Goal: Check status: Check status

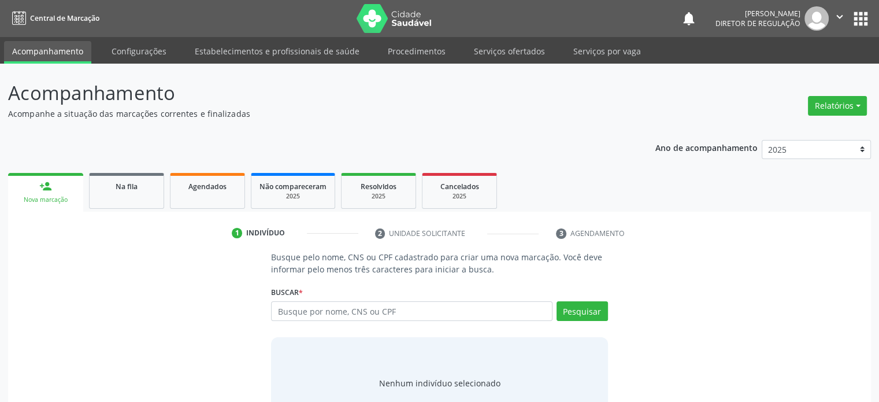
scroll to position [43, 0]
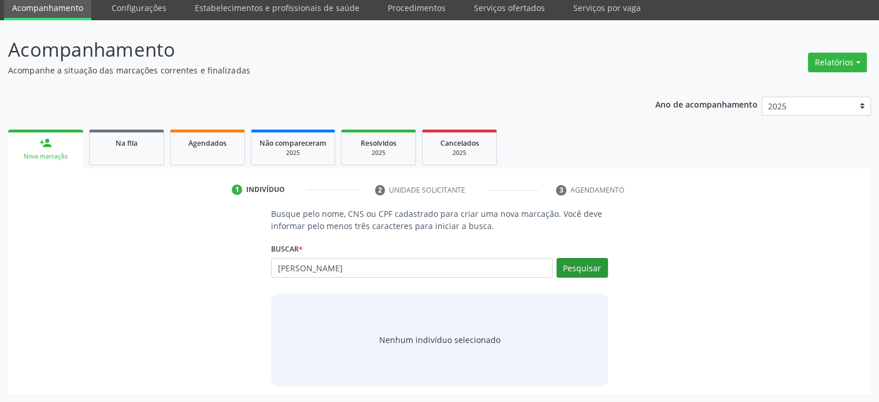
type input "ana paula n"
click at [594, 266] on button "Pesquisar" at bounding box center [581, 268] width 51 height 20
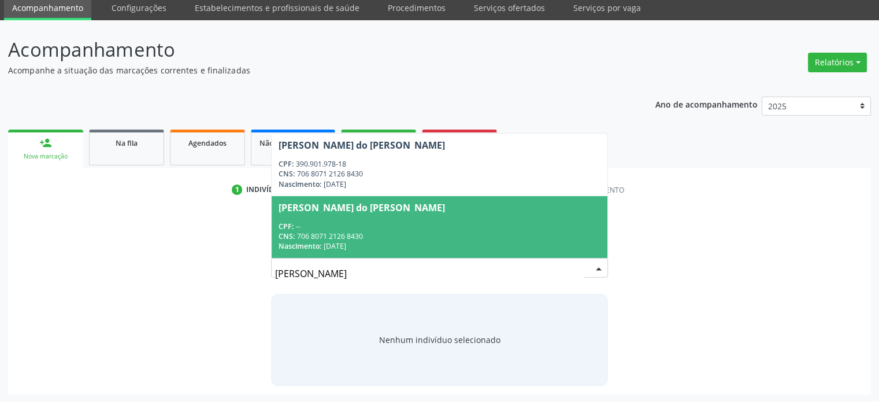
click at [389, 210] on div "Ana Paula Naziozena do Carmo Santos" at bounding box center [362, 207] width 166 height 9
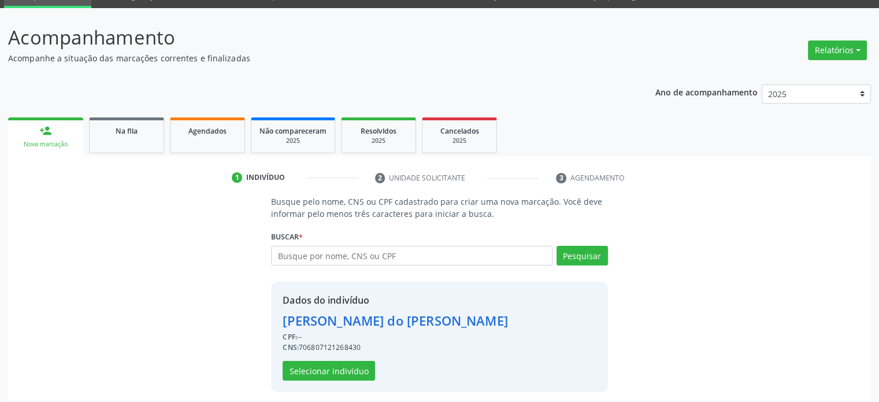
scroll to position [61, 0]
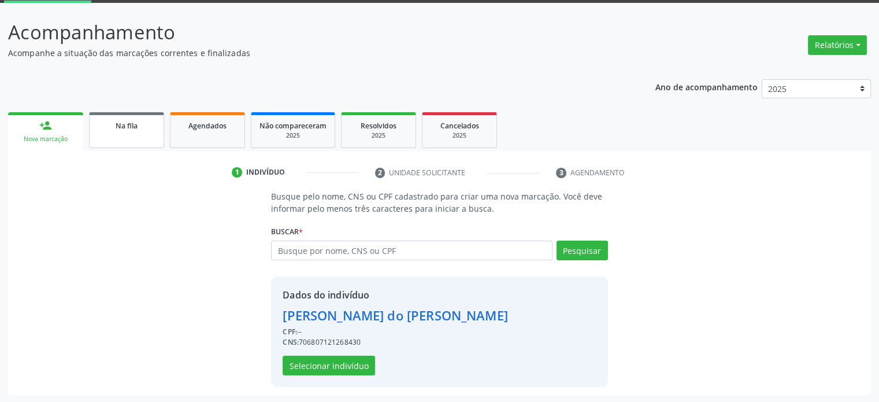
click at [133, 128] on span "Na fila" at bounding box center [127, 126] width 22 height 10
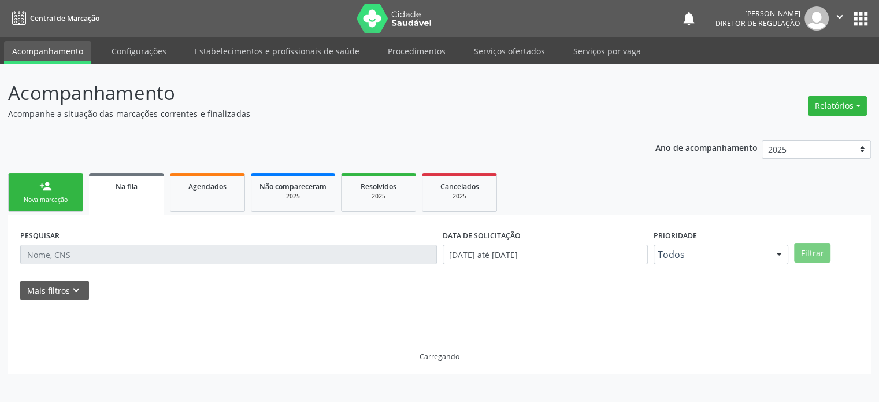
scroll to position [0, 0]
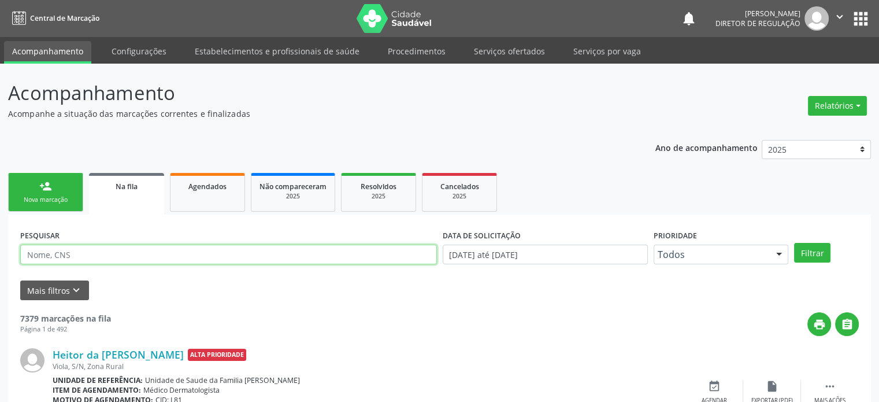
click at [183, 250] on input "text" at bounding box center [228, 254] width 417 height 20
click at [794, 243] on button "Filtrar" at bounding box center [812, 253] width 36 height 20
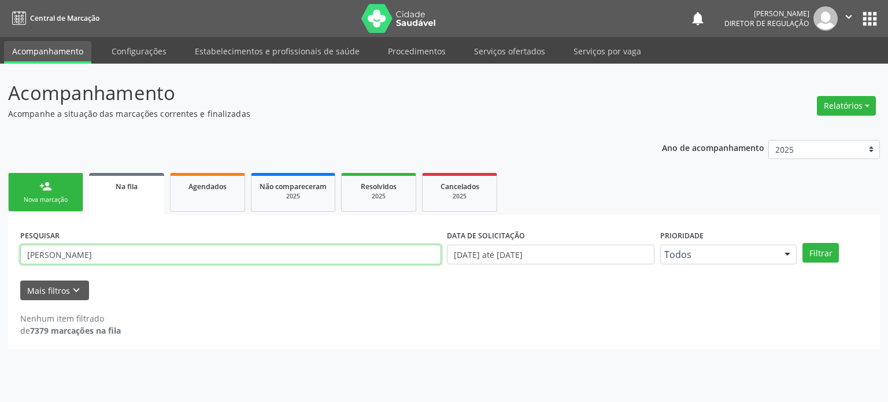
click at [84, 254] on input "ana paula n" at bounding box center [230, 254] width 421 height 20
click at [802, 243] on button "Filtrar" at bounding box center [820, 253] width 36 height 20
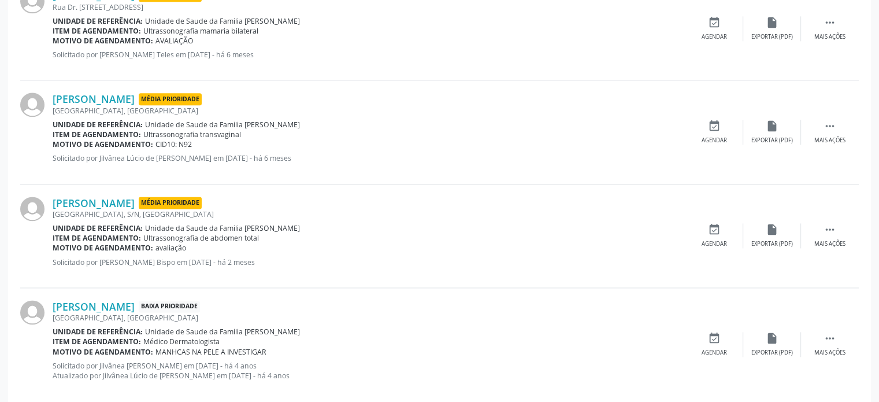
scroll to position [1557, 0]
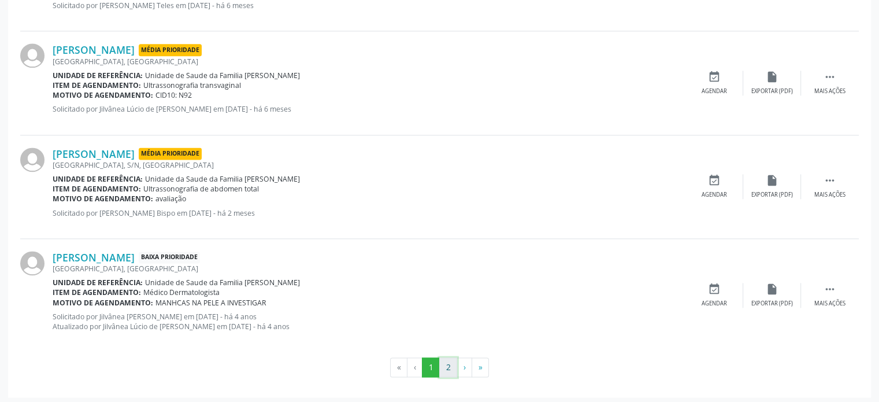
click at [451, 358] on button "2" at bounding box center [448, 367] width 18 height 20
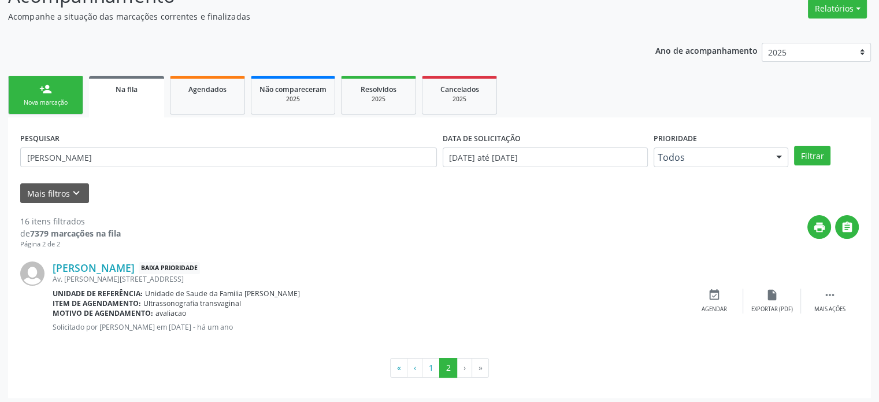
scroll to position [99, 0]
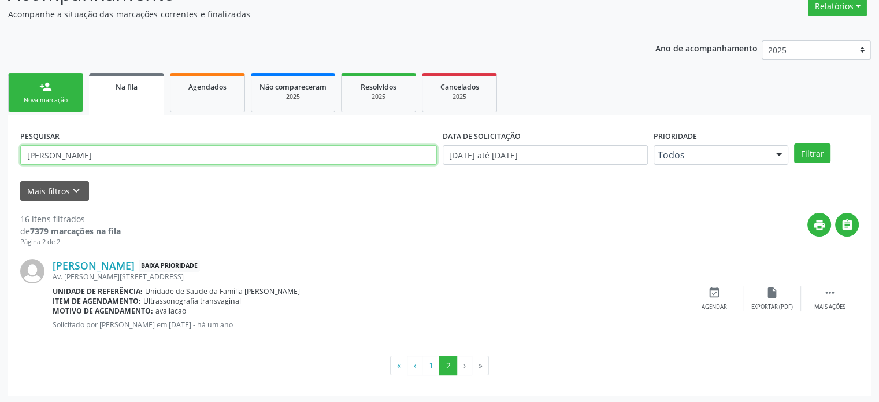
click at [83, 157] on input "ana paula" at bounding box center [228, 155] width 417 height 20
type input "a"
type input "7"
click at [794, 143] on button "Filtrar" at bounding box center [812, 153] width 36 height 20
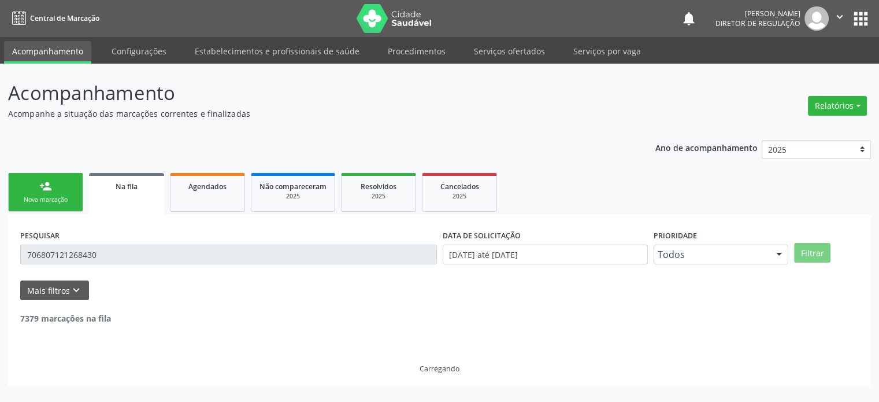
scroll to position [0, 0]
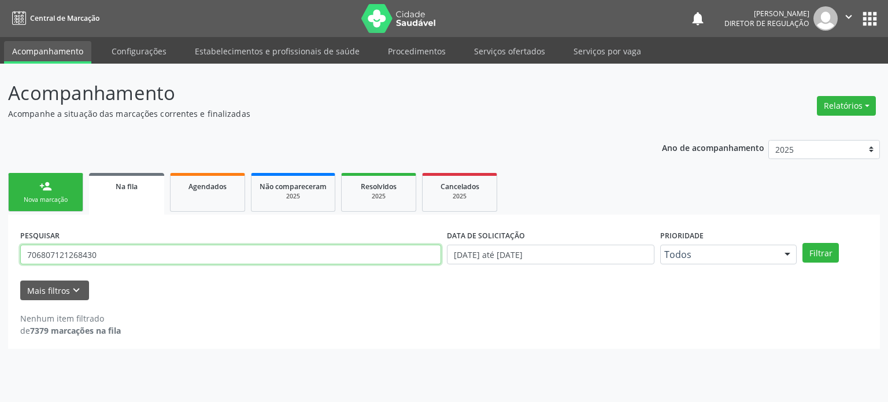
click at [120, 256] on input "706807121268430" at bounding box center [230, 254] width 421 height 20
type input "7"
click at [802, 243] on button "Filtrar" at bounding box center [820, 253] width 36 height 20
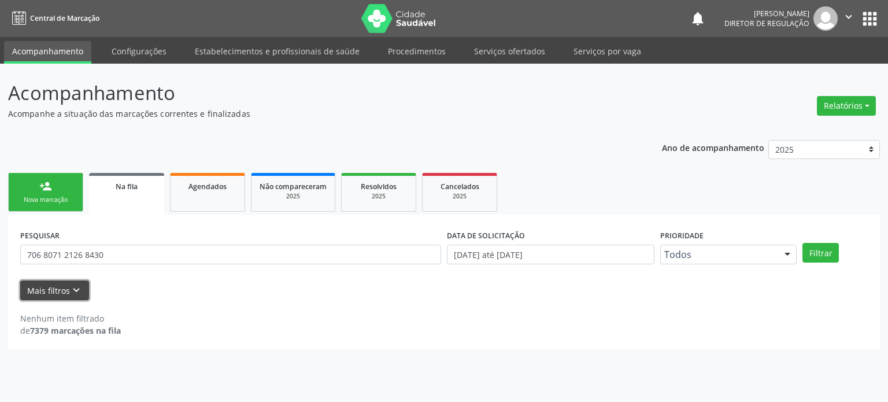
click at [81, 295] on button "Mais filtros keyboard_arrow_down" at bounding box center [54, 290] width 69 height 20
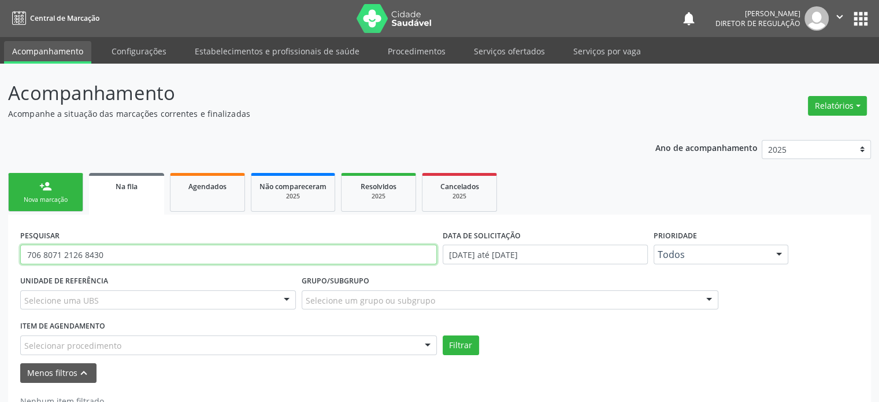
click at [175, 255] on input "706 8071 2126 8430" at bounding box center [228, 254] width 417 height 20
type input "7"
click at [857, 17] on button "apps" at bounding box center [861, 19] width 20 height 20
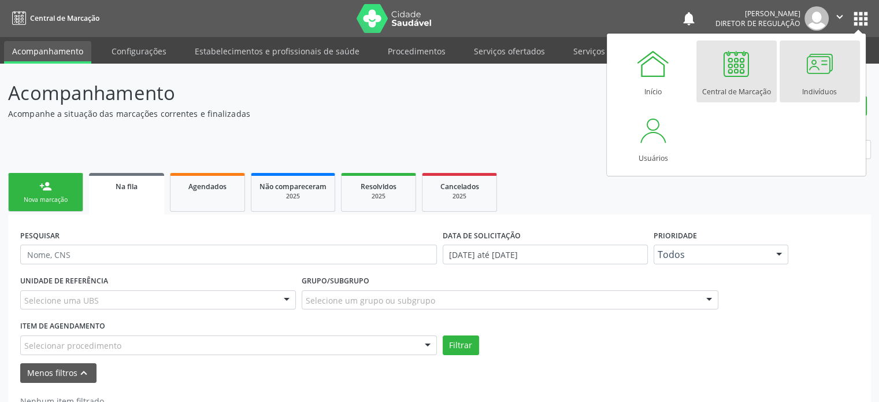
click at [821, 77] on div at bounding box center [819, 63] width 35 height 35
